Goal: Obtain resource: Download file/media

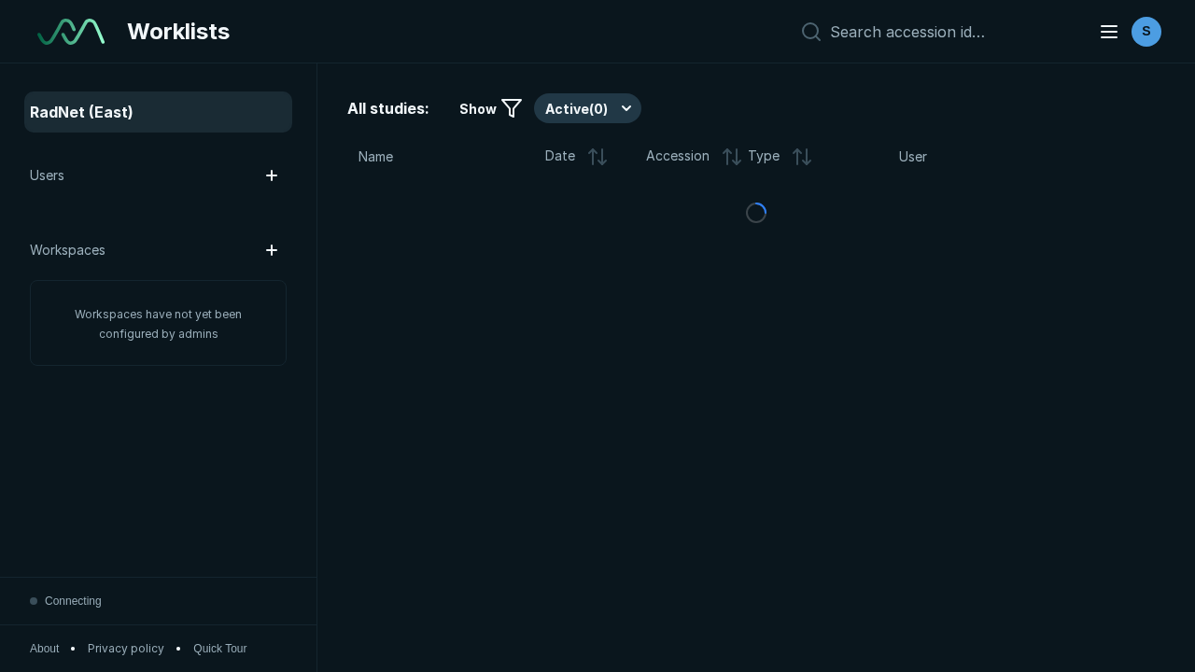
scroll to position [4798, 6047]
